Goal: Register for event/course

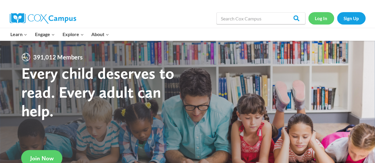
click at [321, 17] on link "Log In" at bounding box center [321, 18] width 26 height 12
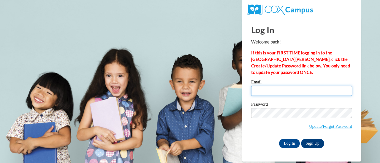
click at [309, 91] on input "Email" at bounding box center [301, 91] width 101 height 10
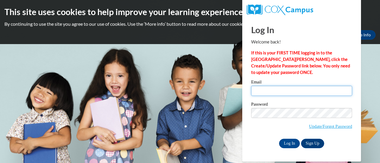
type input "thelrac@sdmfschools.org"
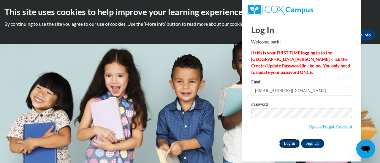
click at [286, 144] on input "Log In" at bounding box center [289, 143] width 21 height 9
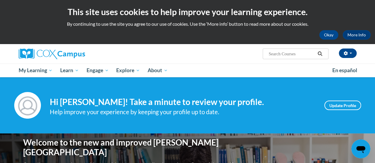
scroll to position [30, 0]
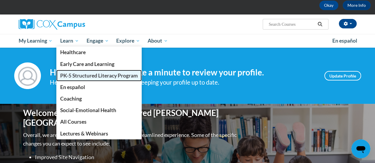
click at [82, 73] on span "PK-5 Structured Literacy Program" at bounding box center [99, 76] width 78 height 6
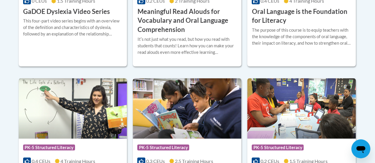
scroll to position [593, 0]
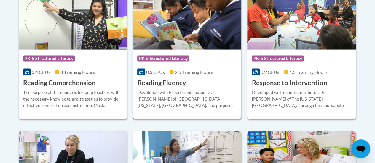
click at [195, 36] on img at bounding box center [187, 19] width 109 height 60
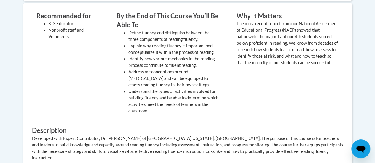
scroll to position [148, 0]
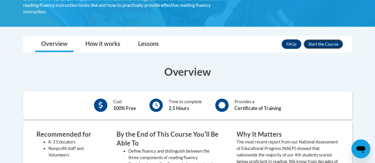
click at [321, 39] on button "Enroll" at bounding box center [323, 43] width 39 height 9
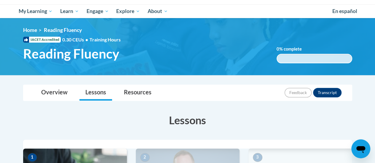
scroll to position [148, 0]
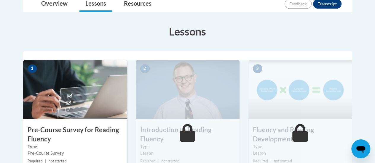
click at [53, 91] on img at bounding box center [75, 89] width 104 height 59
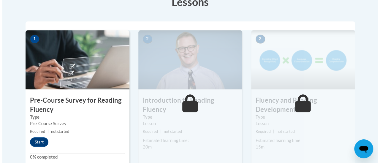
scroll to position [237, 0]
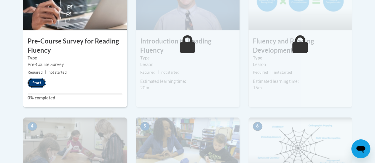
click at [35, 82] on button "Start" at bounding box center [37, 82] width 18 height 9
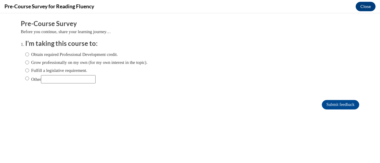
scroll to position [0, 0]
click at [25, 56] on input "Obtain required Professional Development credit." at bounding box center [27, 54] width 4 height 7
radio input "true"
click at [321, 102] on input "Submit feedback" at bounding box center [339, 104] width 37 height 9
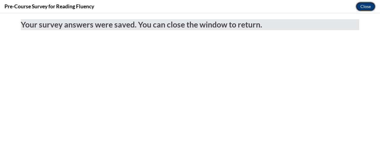
click at [360, 4] on button "Close" at bounding box center [365, 6] width 20 height 9
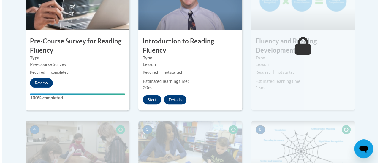
scroll to position [208, 0]
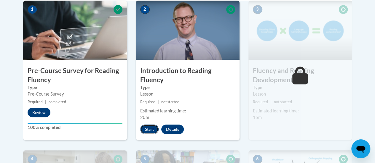
click at [149, 125] on button "Start" at bounding box center [149, 129] width 18 height 9
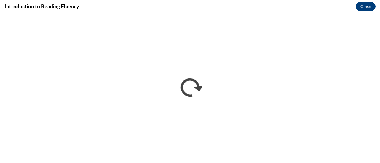
scroll to position [0, 0]
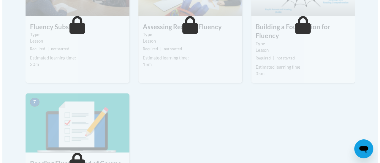
scroll to position [237, 0]
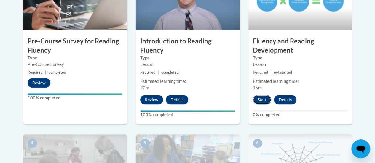
click at [262, 96] on button "Start" at bounding box center [262, 99] width 18 height 9
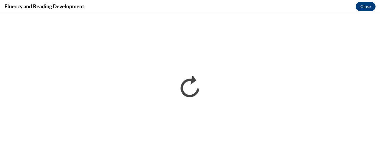
scroll to position [0, 0]
